Goal: Navigation & Orientation: Find specific page/section

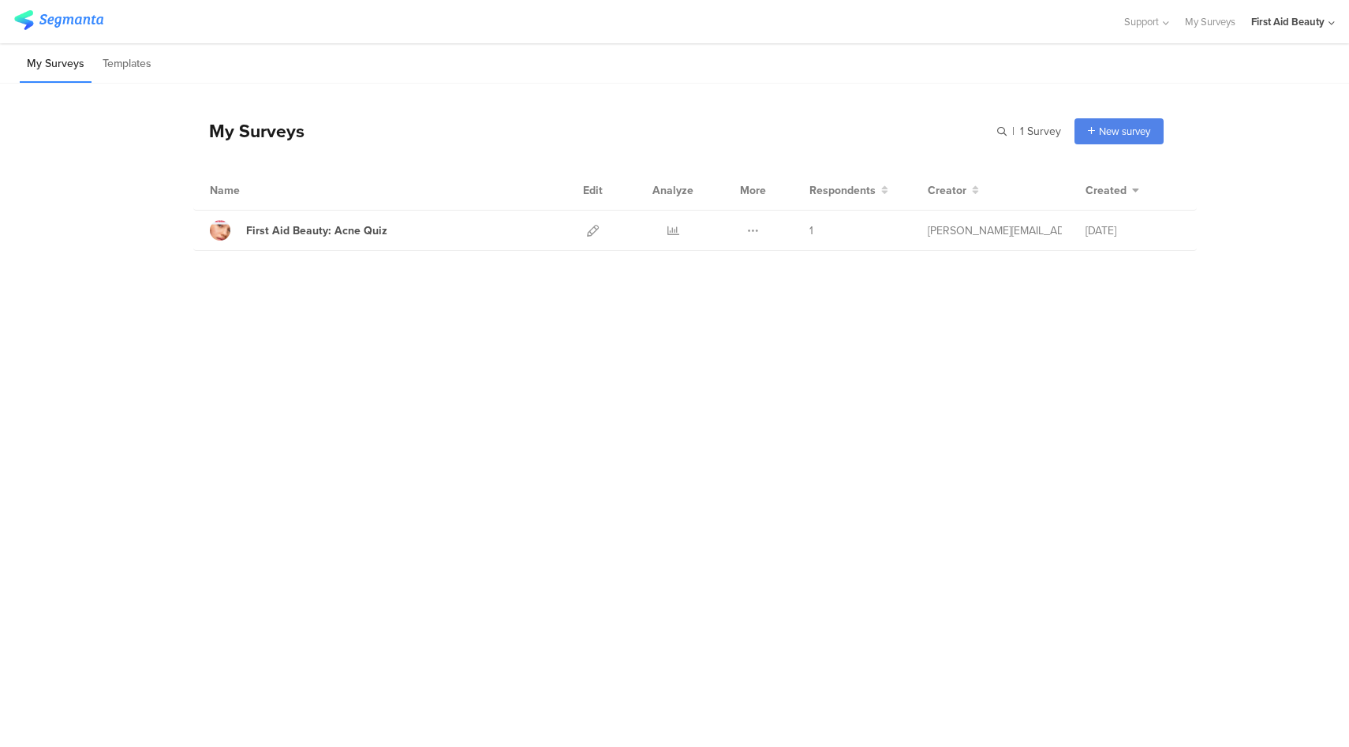
click at [1306, 23] on div "First Aid Beauty" at bounding box center [1287, 21] width 73 height 15
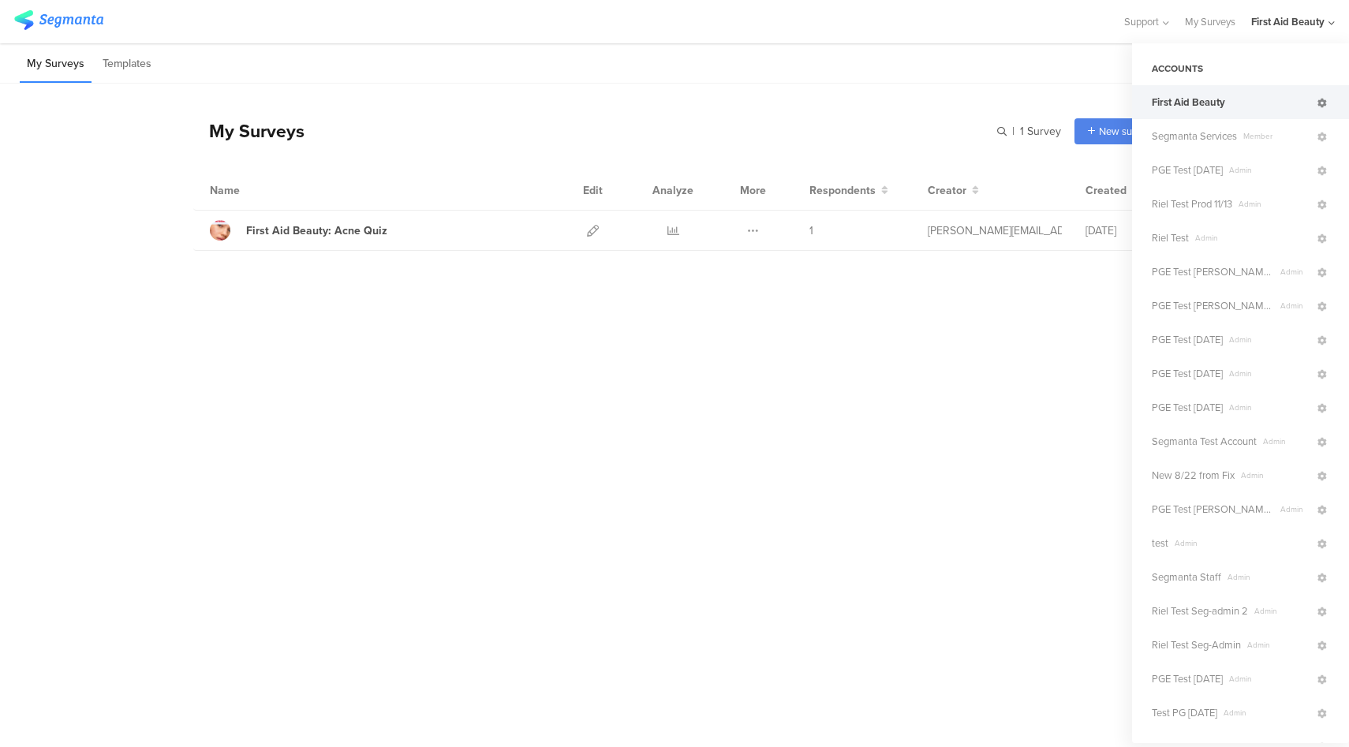
click at [1317, 105] on icon at bounding box center [1321, 103] width 9 height 9
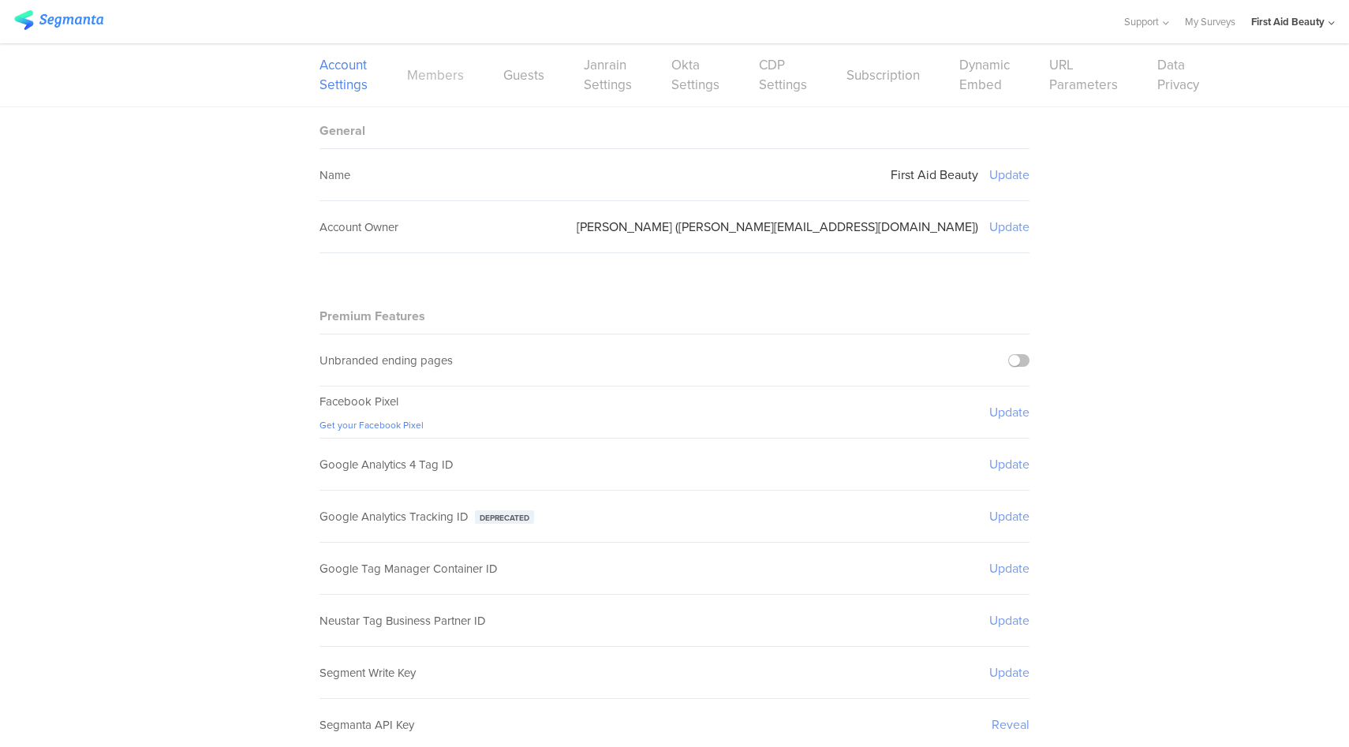
click at [407, 74] on link "Members" at bounding box center [435, 75] width 57 height 20
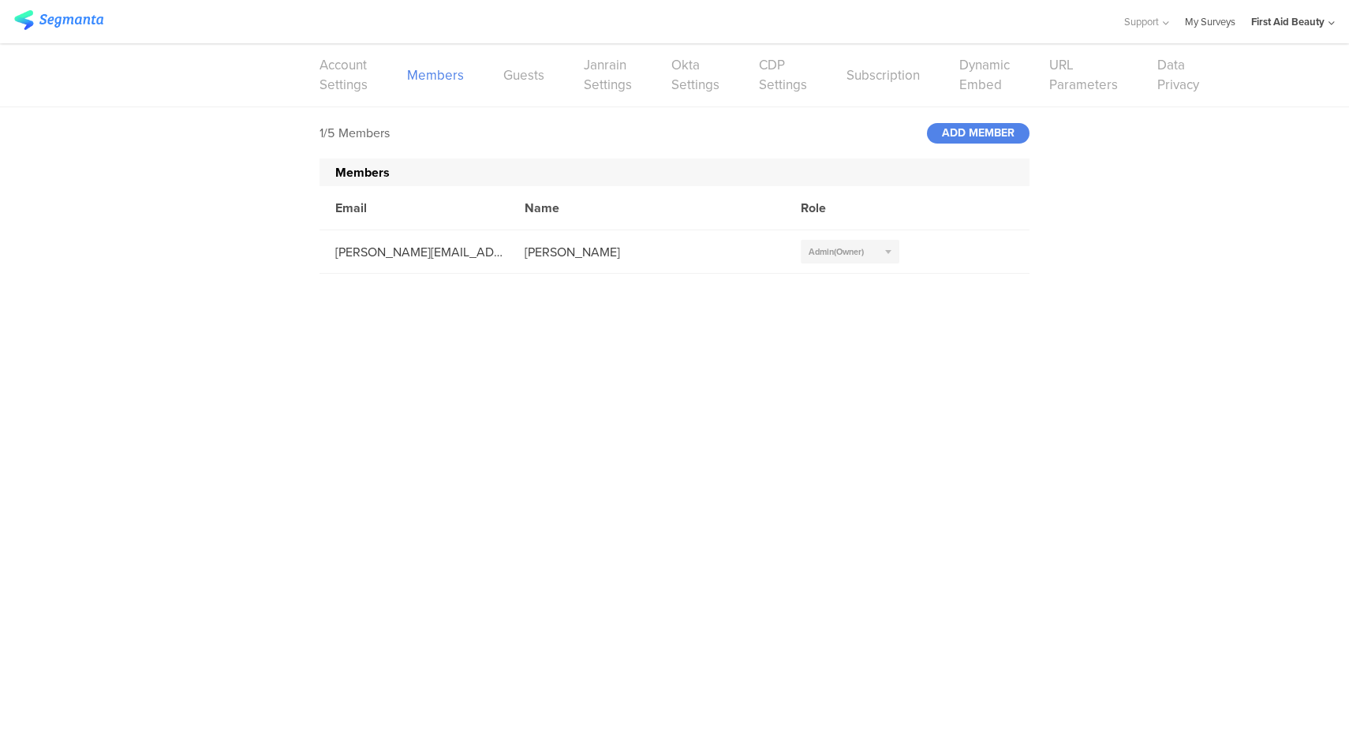
click at [1200, 24] on link "My Surveys" at bounding box center [1210, 21] width 50 height 43
